Goal: Check status: Check status

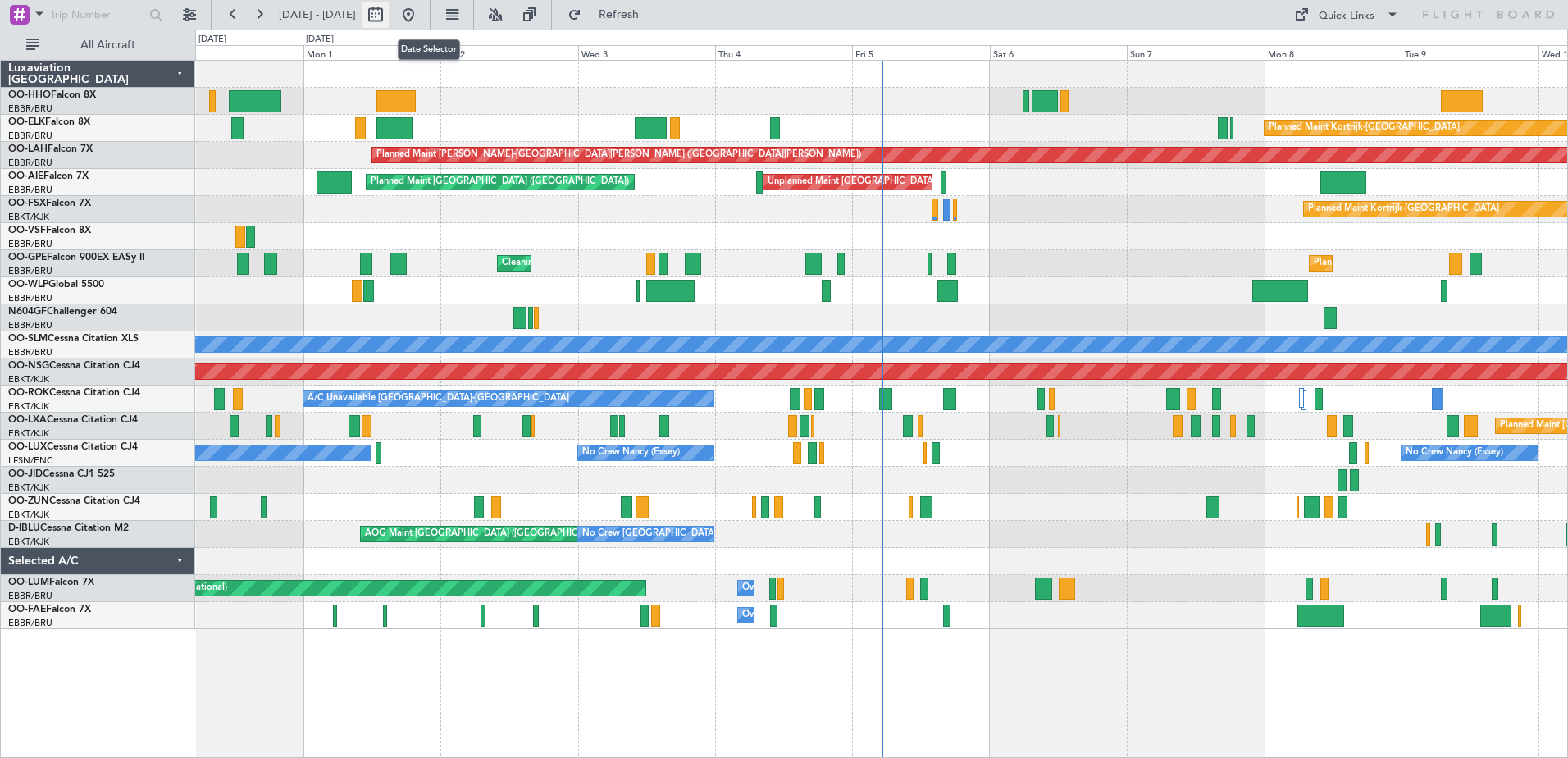
click at [389, 15] on button at bounding box center [376, 15] width 26 height 26
select select "8"
select select "2025"
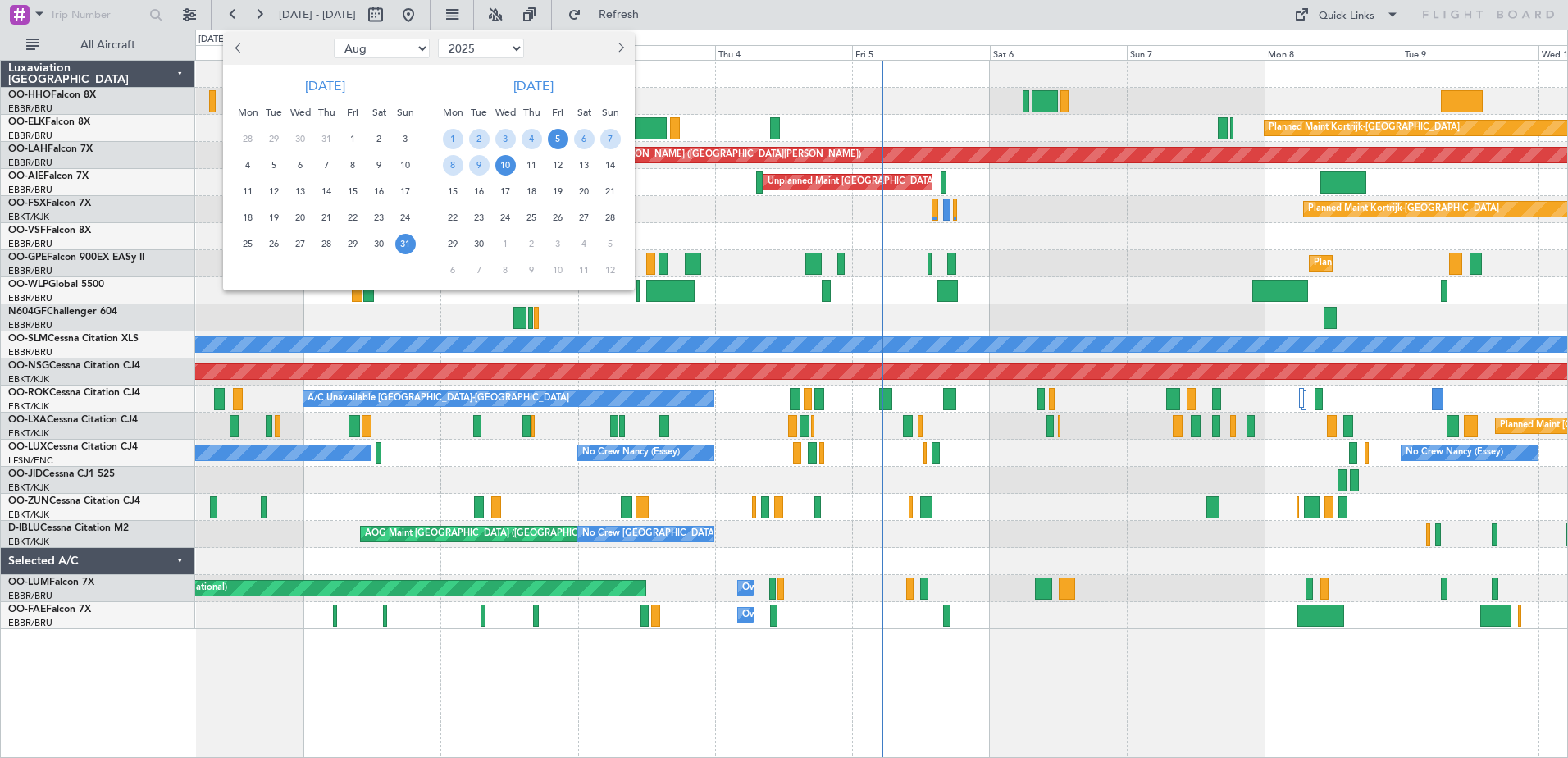
click at [556, 141] on span "5" at bounding box center [558, 139] width 20 height 20
click at [556, 141] on span "5" at bounding box center [558, 139] width 20 height 20
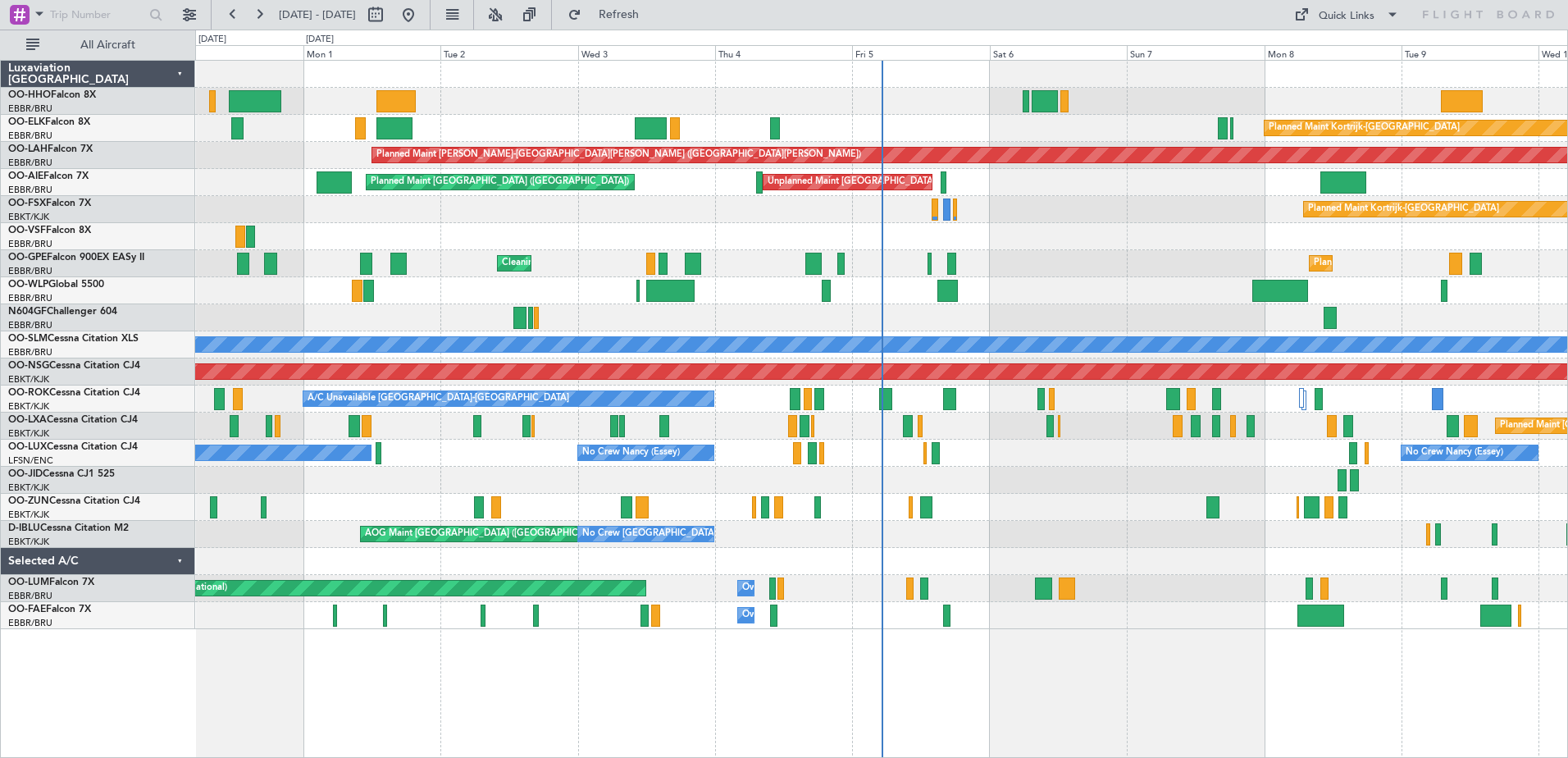
select select "9"
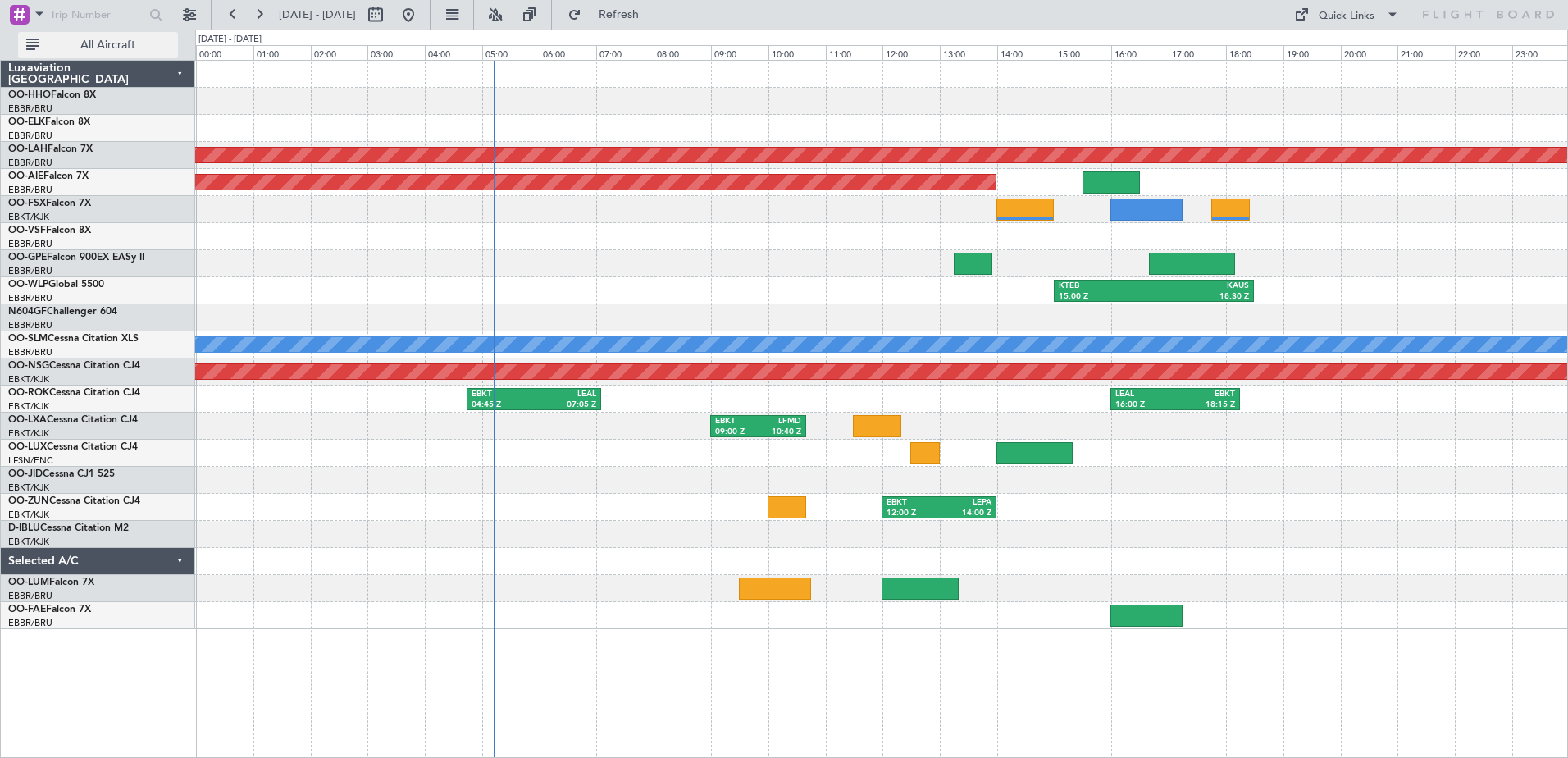
click at [116, 42] on span "All Aircraft" at bounding box center [108, 45] width 131 height 11
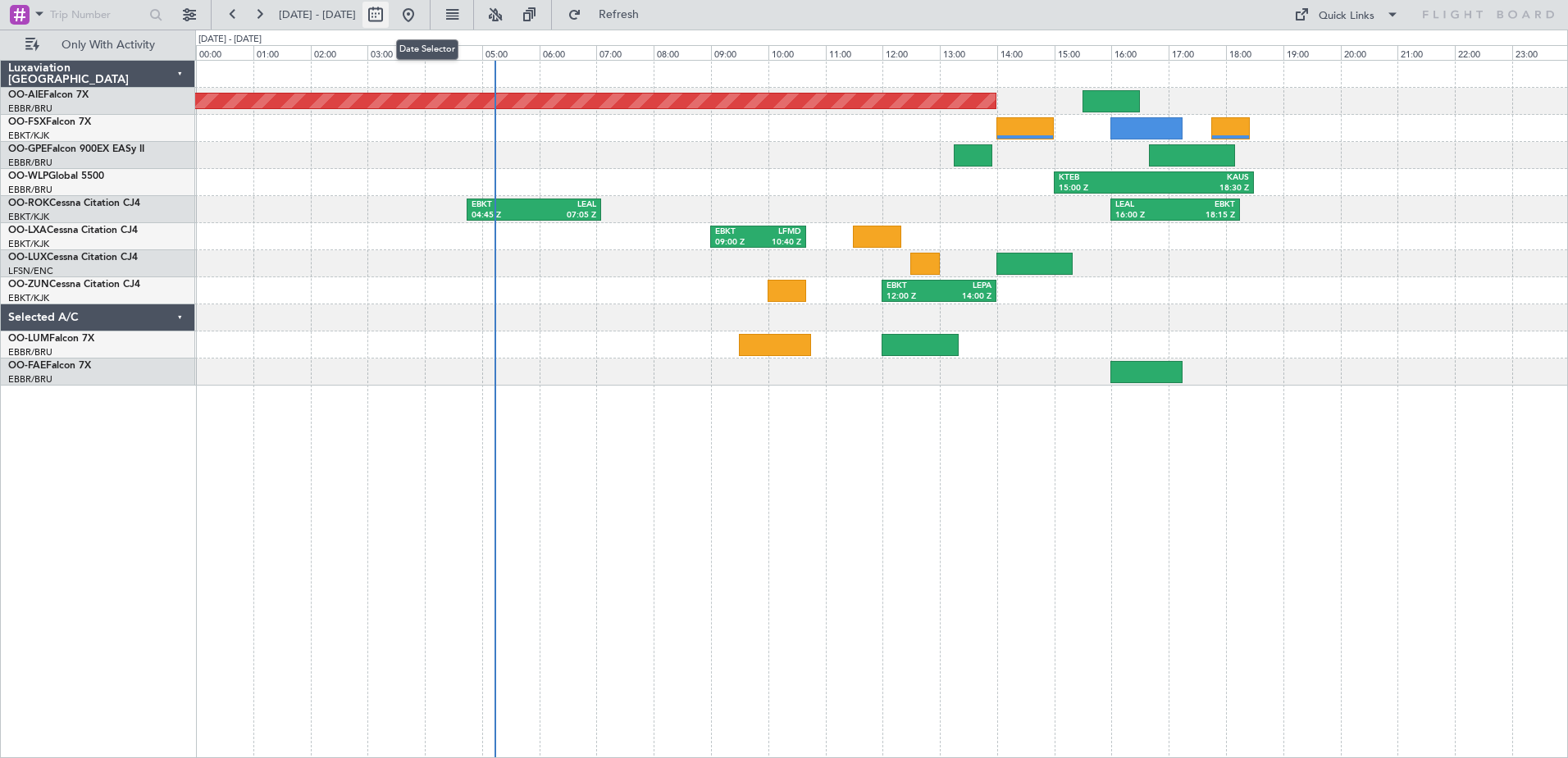
click at [389, 11] on button at bounding box center [376, 15] width 26 height 26
select select "9"
select select "2025"
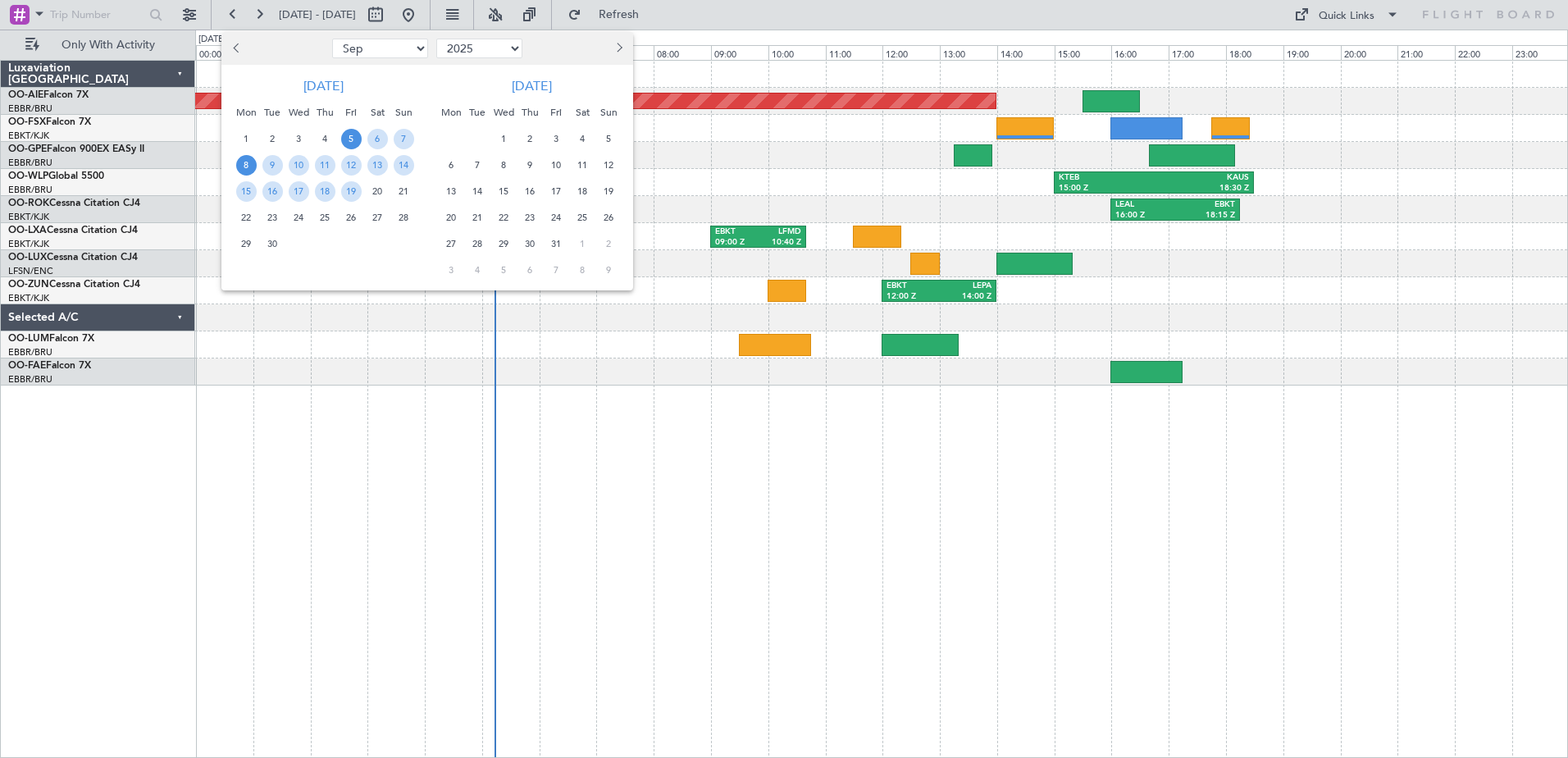
click at [245, 166] on span "8" at bounding box center [246, 165] width 20 height 20
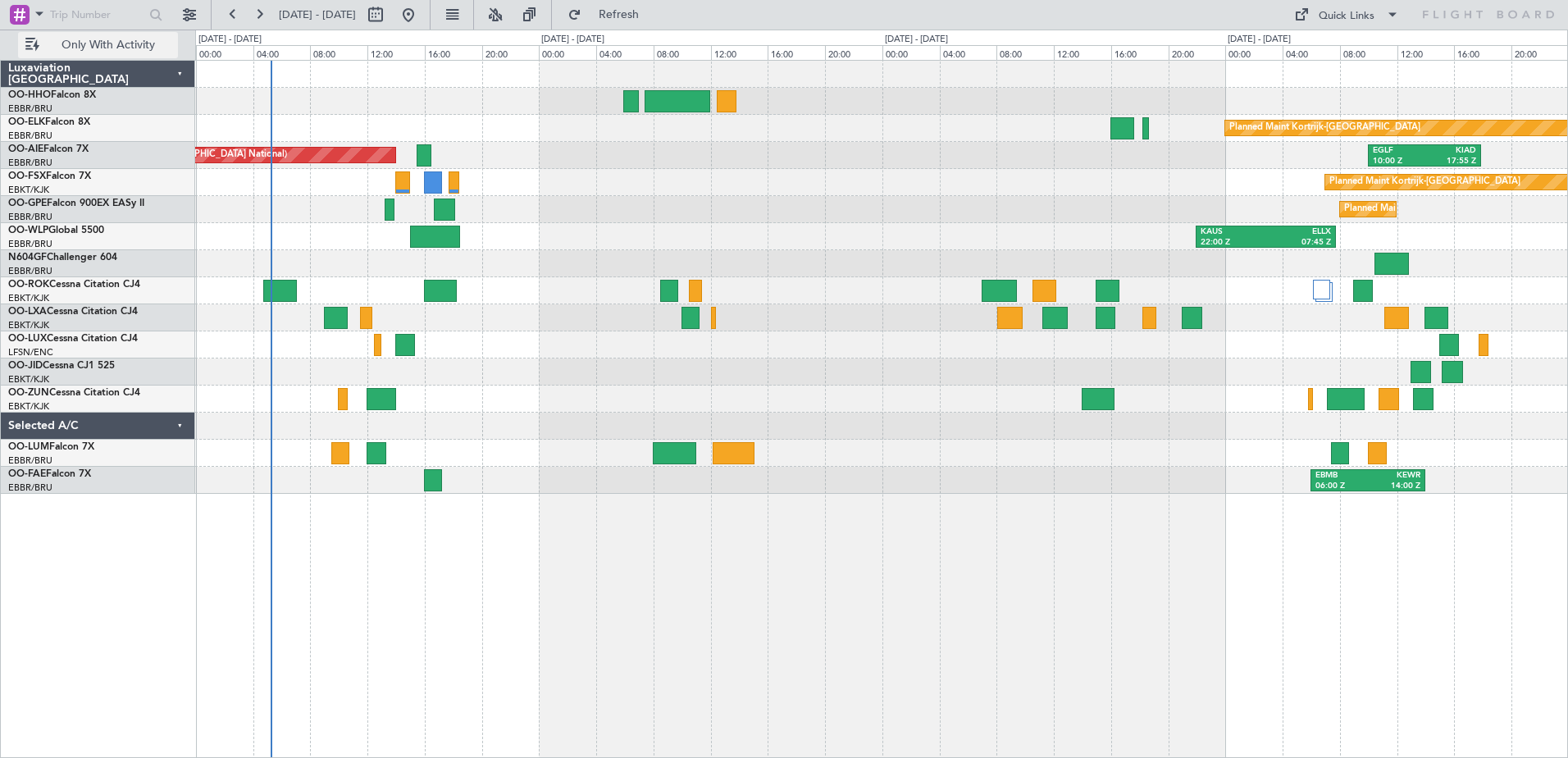
click at [103, 43] on span "Only With Activity" at bounding box center [108, 45] width 131 height 11
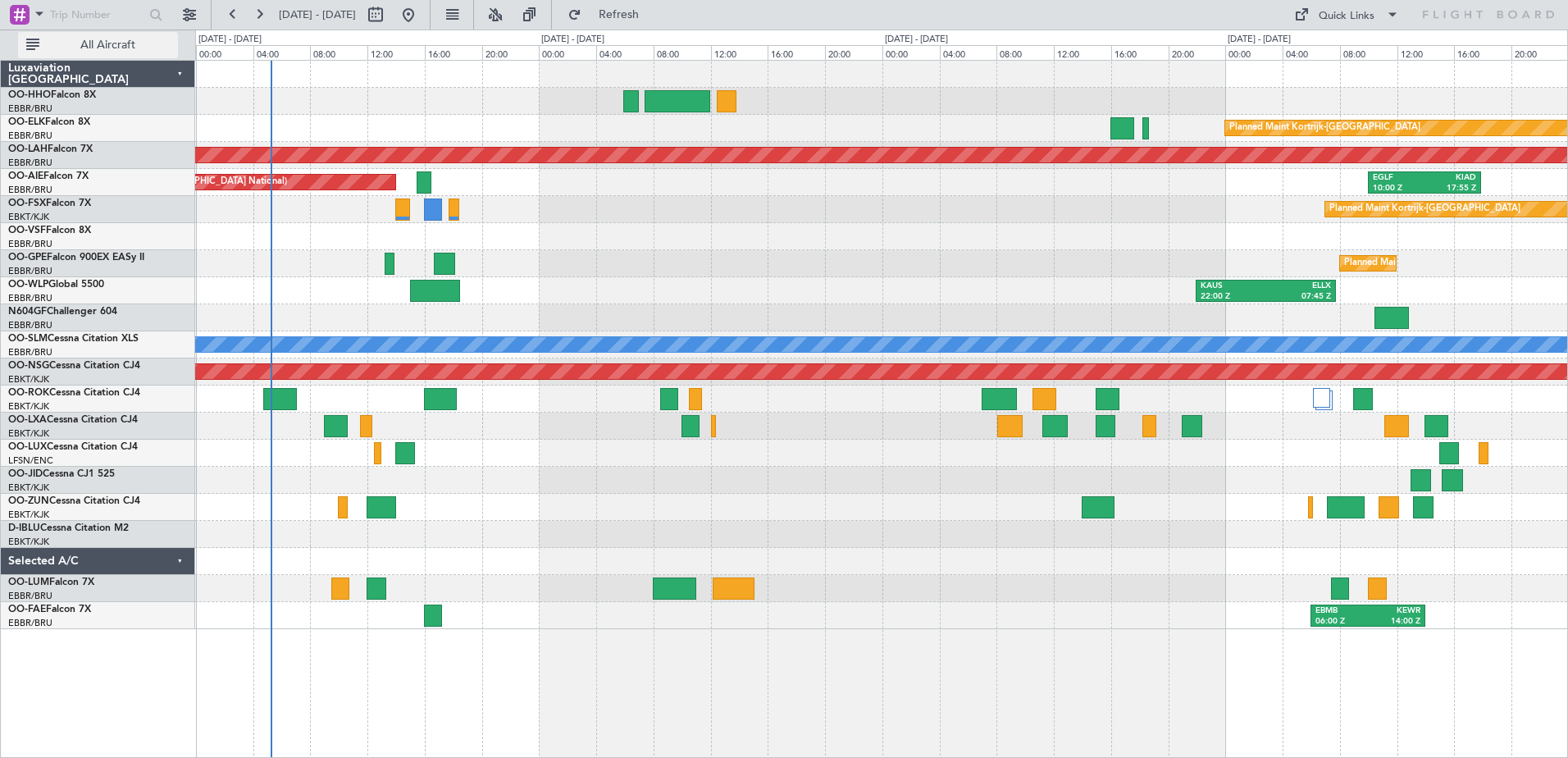
click at [101, 43] on span "All Aircraft" at bounding box center [108, 45] width 131 height 11
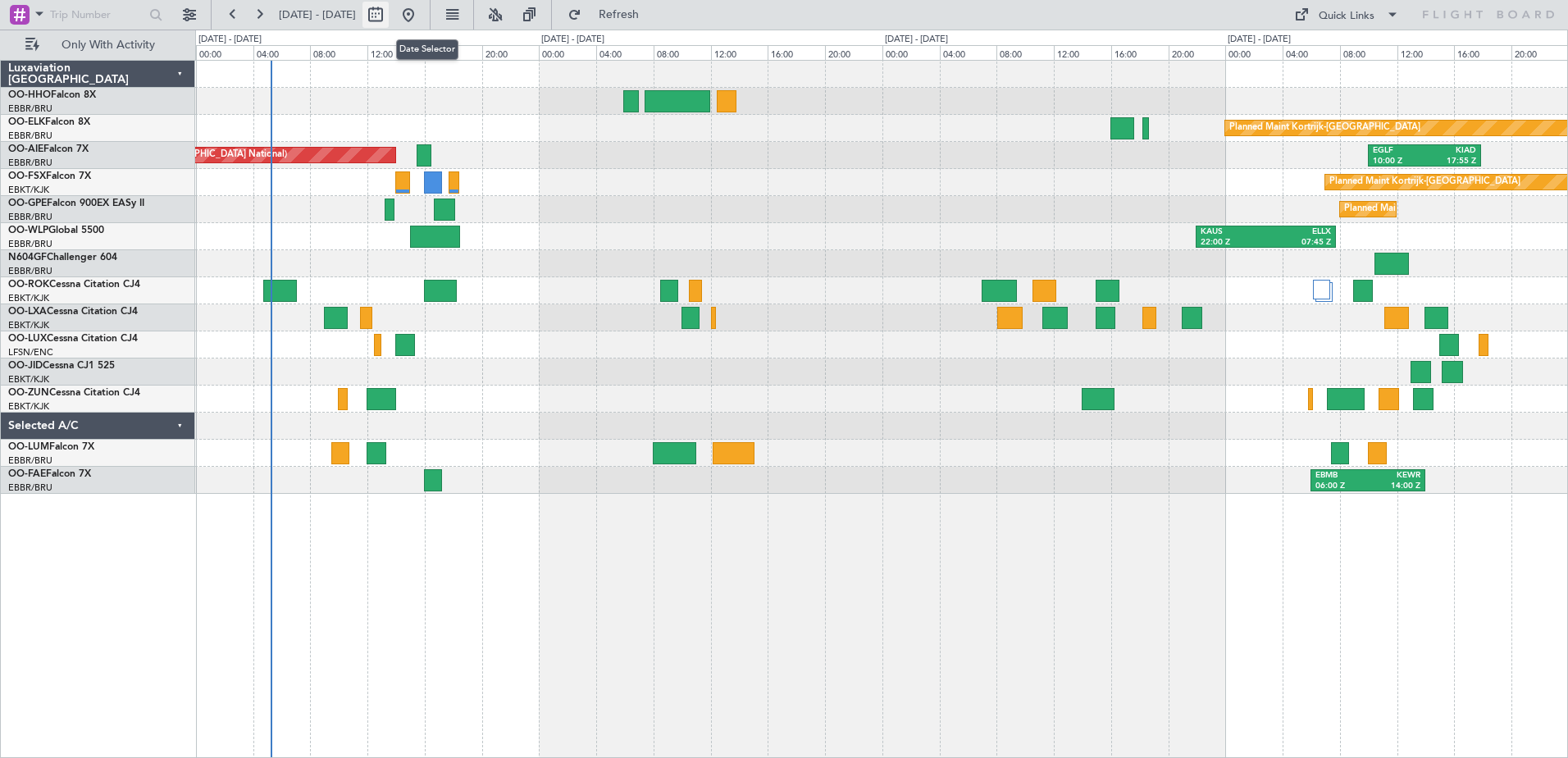
click at [389, 9] on button at bounding box center [376, 15] width 26 height 26
select select "9"
select select "2025"
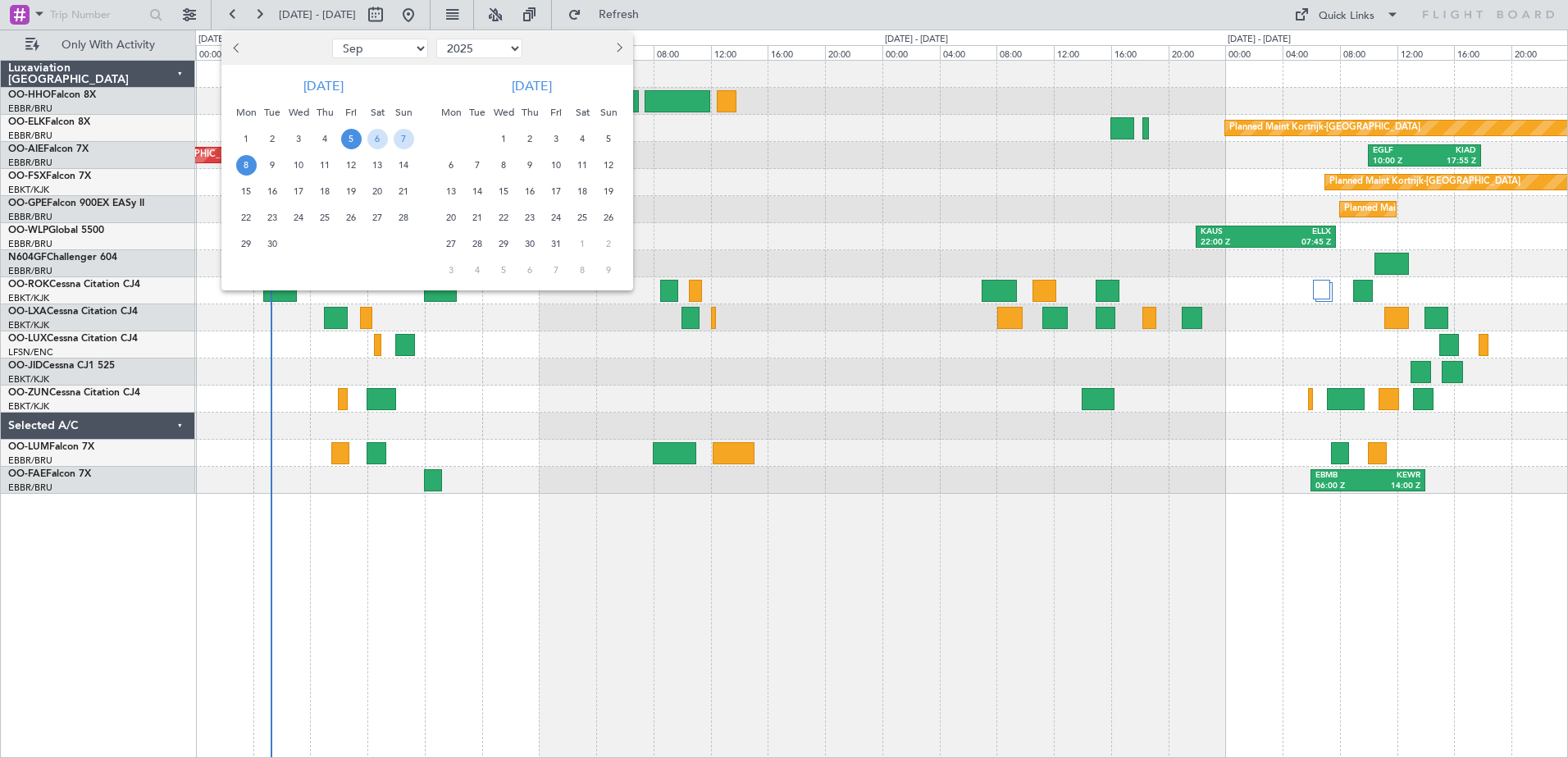
click at [248, 163] on span "8" at bounding box center [246, 165] width 20 height 20
